Goal: Task Accomplishment & Management: Complete application form

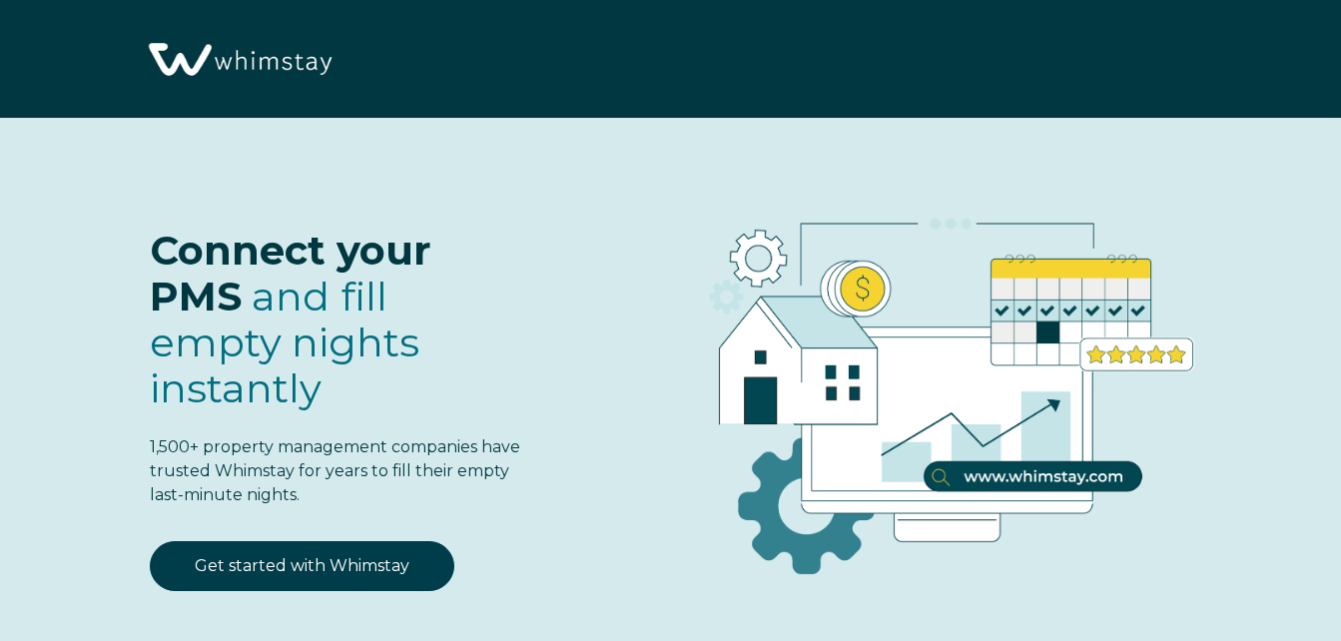
select select "US"
select select "Standard"
select select "US"
select select "Standard"
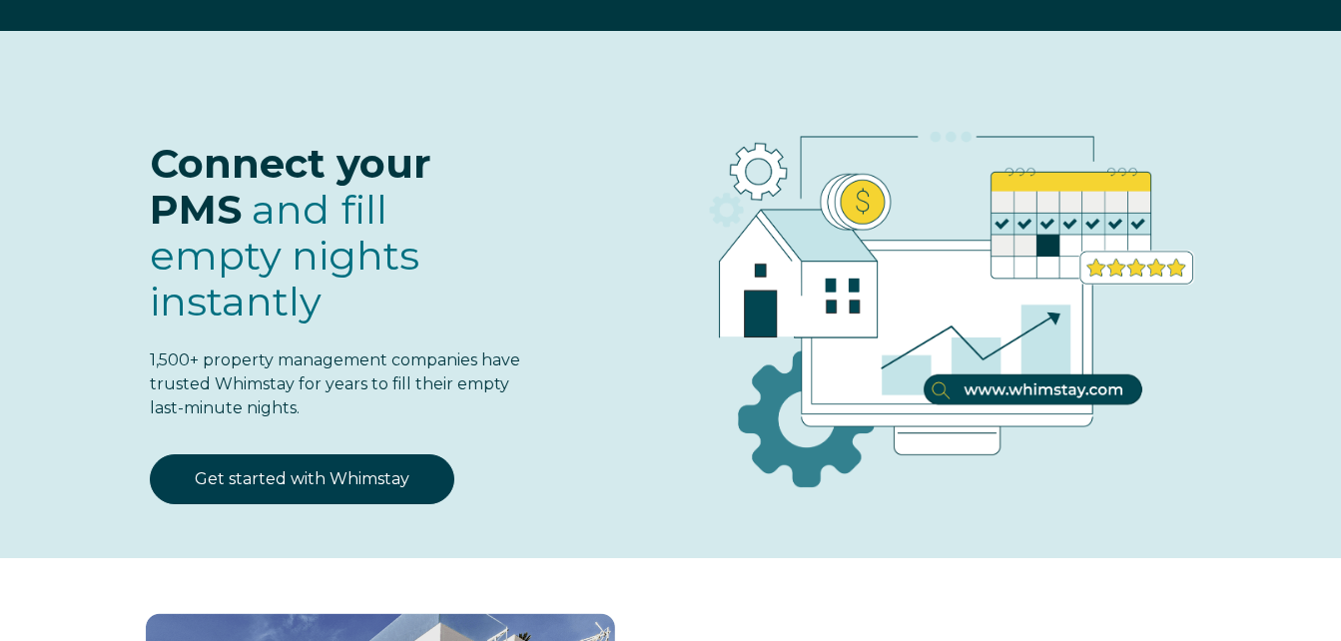
scroll to position [191, 0]
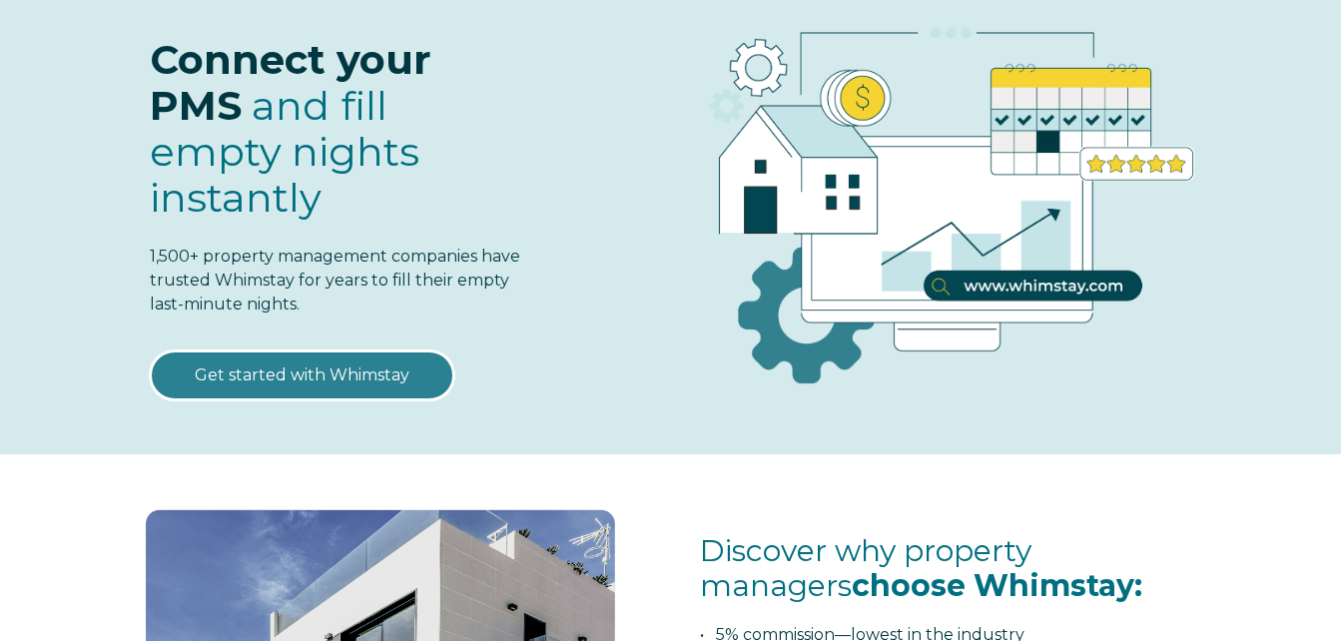
click at [317, 375] on link "Get started with Whimstay" at bounding box center [302, 376] width 305 height 50
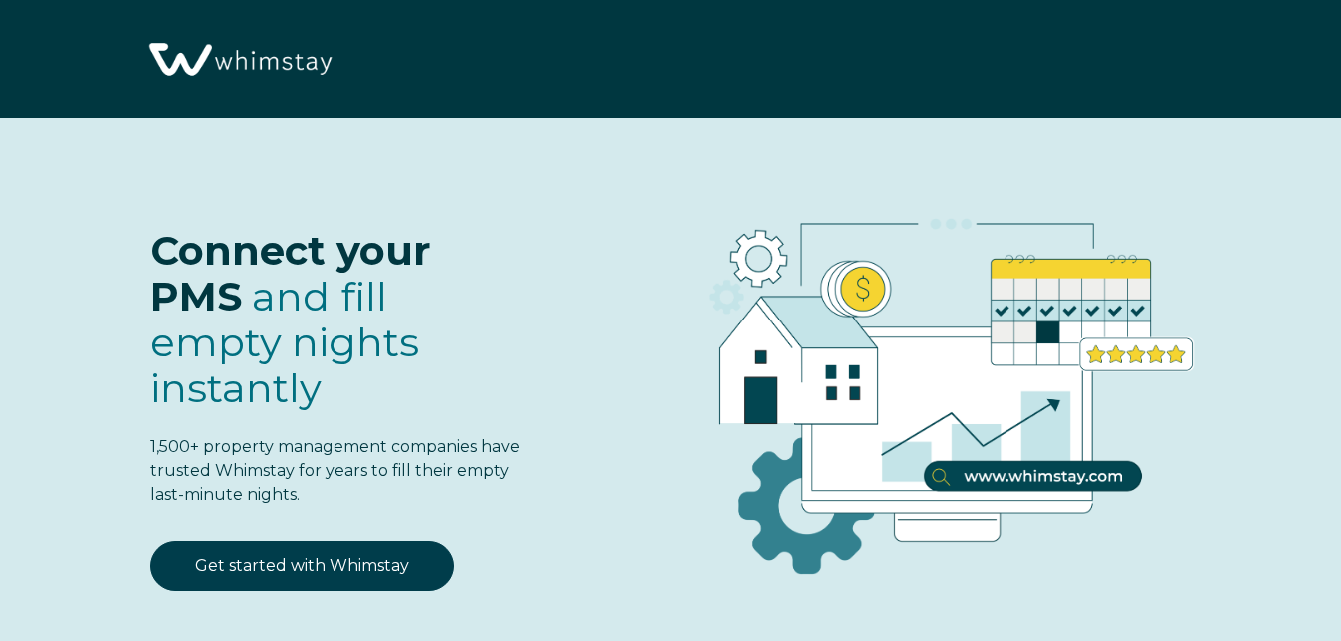
select select "US"
select select "Standard"
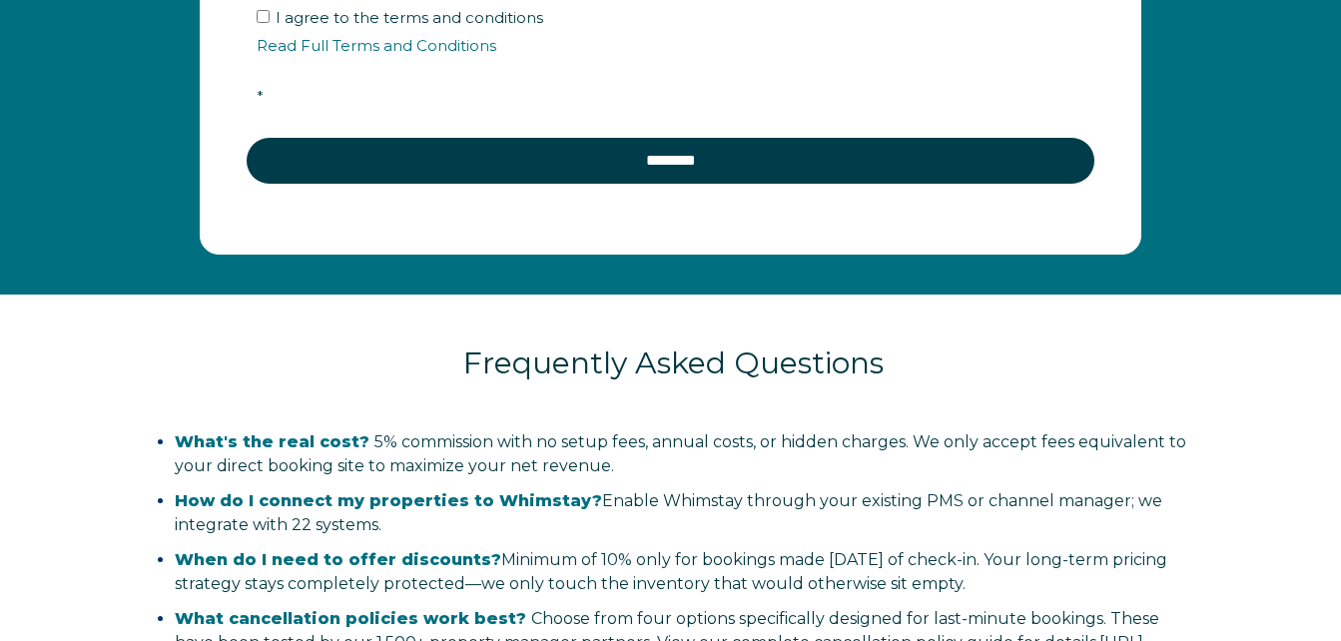
scroll to position [3641, 0]
